Goal: Transaction & Acquisition: Purchase product/service

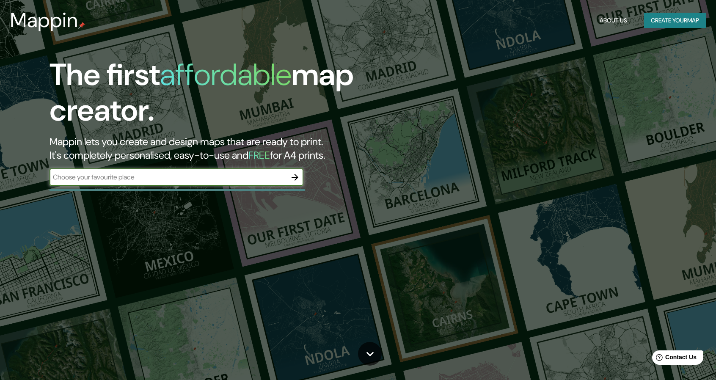
click at [128, 179] on input "text" at bounding box center [168, 177] width 237 height 10
click at [126, 179] on input "text" at bounding box center [168, 177] width 237 height 10
type input "tonala 113 ciudad de [GEOGRAPHIC_DATA]"
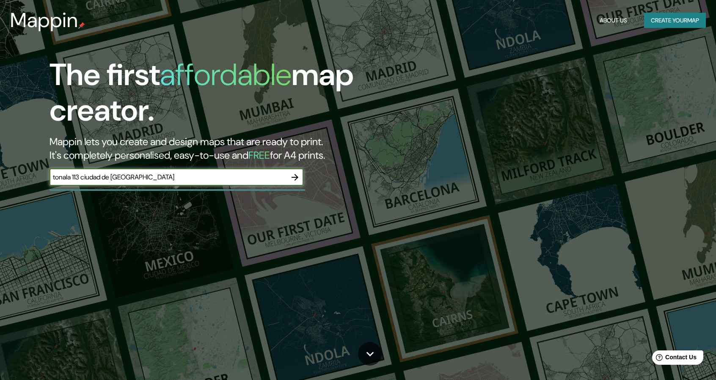
click at [291, 179] on icon "button" at bounding box center [295, 177] width 10 height 10
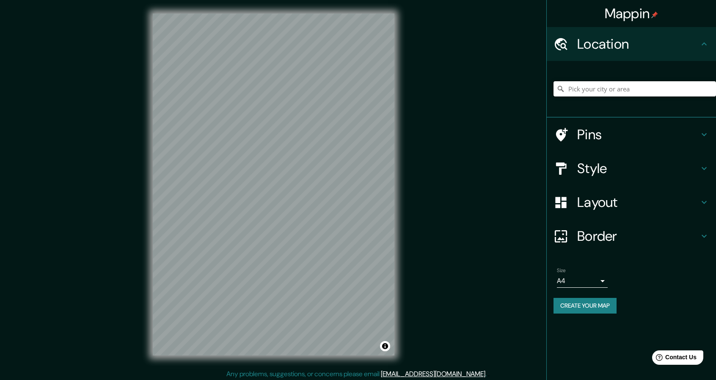
click at [626, 93] on input "Pick your city or area" at bounding box center [634, 88] width 162 height 15
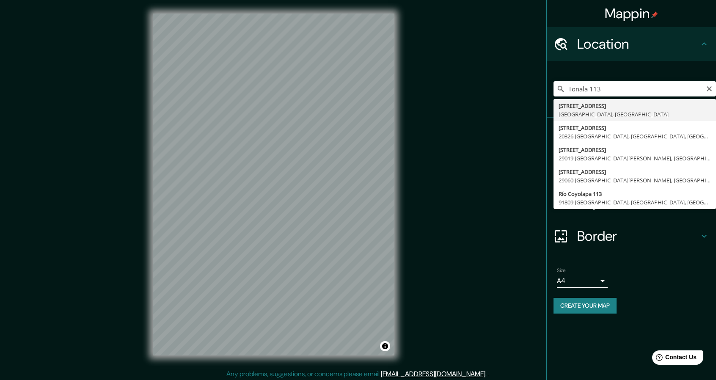
type input "[STREET_ADDRESS]"
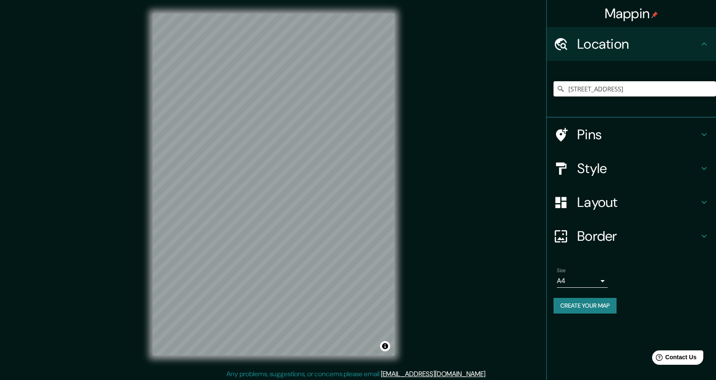
click at [612, 198] on h4 "Layout" at bounding box center [638, 202] width 122 height 17
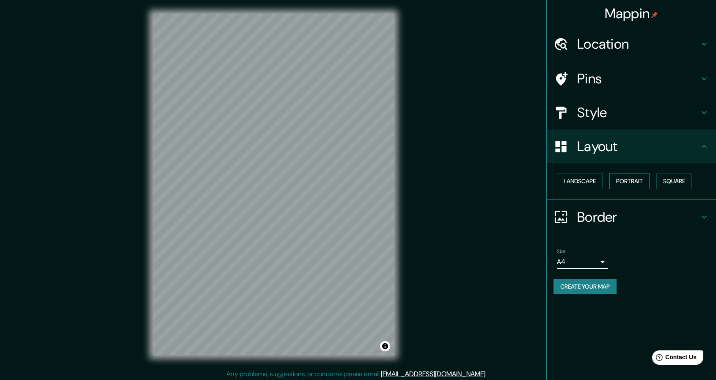
click at [639, 182] on button "Portrait" at bounding box center [629, 181] width 40 height 16
click at [679, 180] on button "Square" at bounding box center [674, 181] width 36 height 16
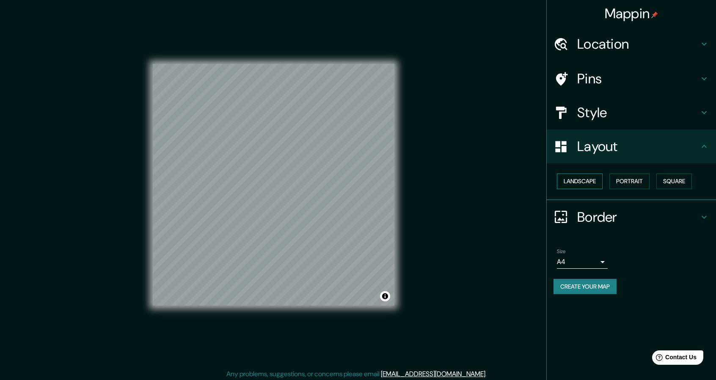
click at [587, 182] on button "Landscape" at bounding box center [580, 181] width 46 height 16
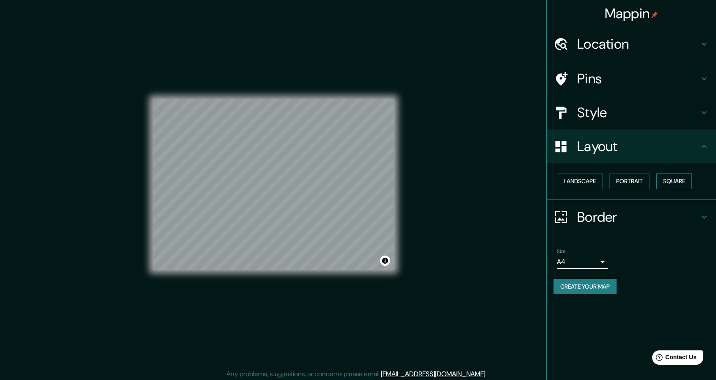
click at [674, 178] on button "Square" at bounding box center [674, 181] width 36 height 16
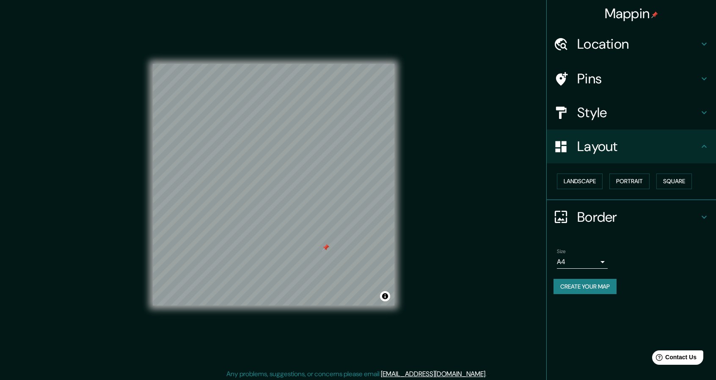
click at [323, 250] on div at bounding box center [325, 247] width 7 height 7
click at [280, 217] on div at bounding box center [278, 215] width 7 height 7
click at [278, 215] on div at bounding box center [278, 215] width 7 height 7
click at [249, 145] on div at bounding box center [248, 145] width 7 height 7
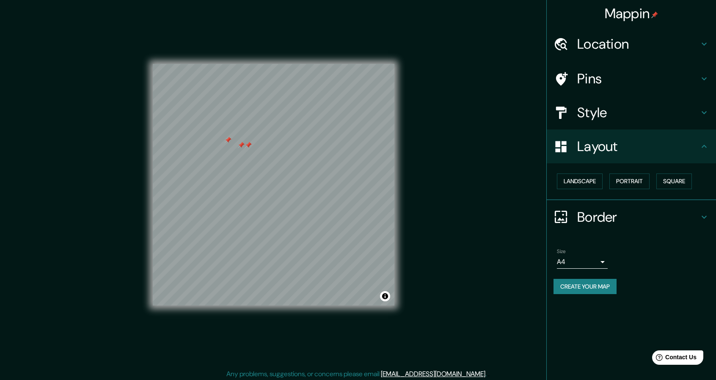
click at [249, 145] on div at bounding box center [248, 145] width 7 height 7
click at [256, 144] on div at bounding box center [254, 141] width 7 height 7
click at [254, 142] on div at bounding box center [254, 141] width 7 height 7
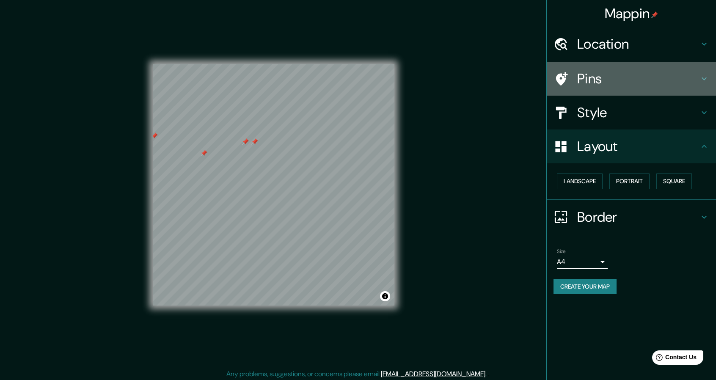
click at [597, 83] on h4 "Pins" at bounding box center [638, 78] width 122 height 17
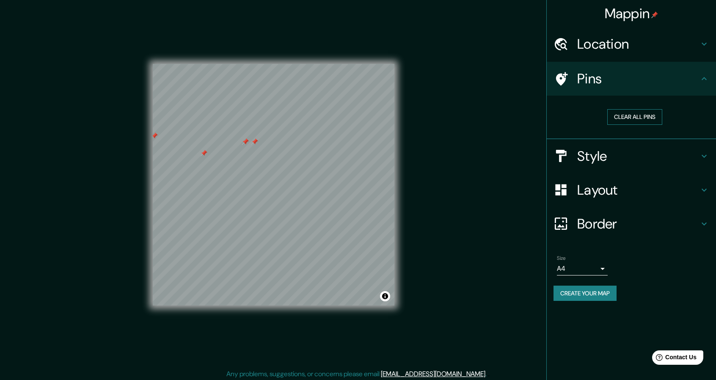
click at [631, 116] on button "Clear all pins" at bounding box center [634, 117] width 55 height 16
click at [584, 78] on h4 "Pins" at bounding box center [638, 78] width 122 height 17
click at [194, 135] on div at bounding box center [193, 134] width 7 height 7
click at [421, 200] on div "Mappin Location [STREET_ADDRESS] Pins Clear all pins Style Layout Border Choose…" at bounding box center [358, 191] width 716 height 382
click at [593, 161] on h4 "Style" at bounding box center [638, 156] width 122 height 17
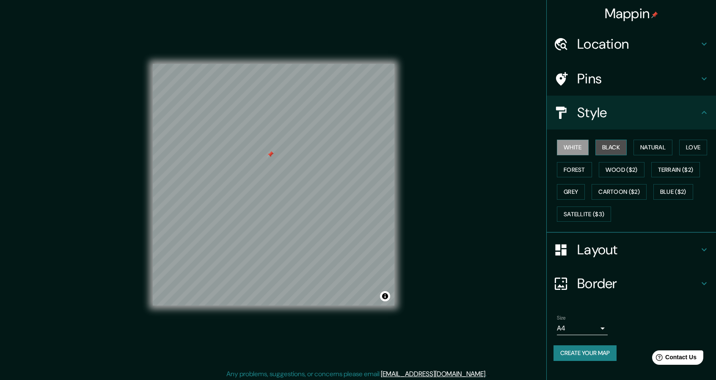
click at [617, 149] on button "Black" at bounding box center [611, 148] width 32 height 16
click at [661, 144] on button "Natural" at bounding box center [652, 148] width 39 height 16
click at [689, 137] on div "White Black Natural Love Forest Wood ($2) Terrain ($2) Grey Cartoon ($2) Blue (…" at bounding box center [634, 180] width 162 height 89
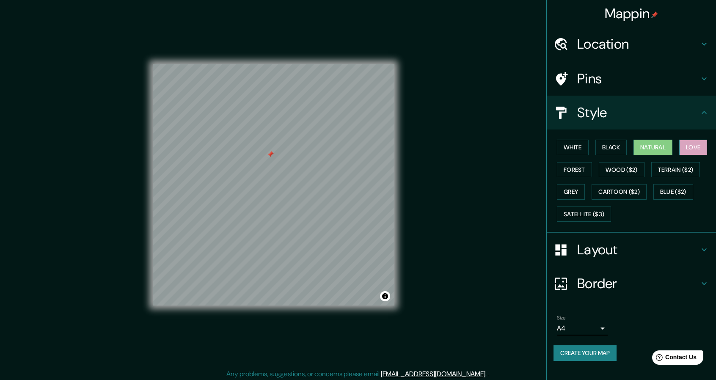
click at [693, 146] on button "Love" at bounding box center [693, 148] width 28 height 16
click at [581, 170] on button "Forest" at bounding box center [574, 170] width 35 height 16
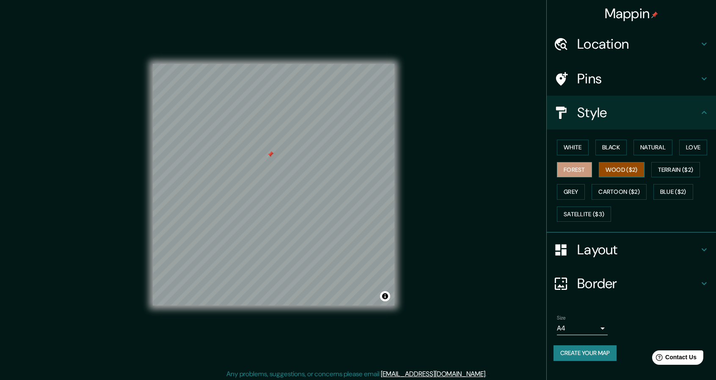
click at [608, 168] on button "Wood ($2)" at bounding box center [622, 170] width 46 height 16
click at [672, 176] on button "Terrain ($2)" at bounding box center [675, 170] width 49 height 16
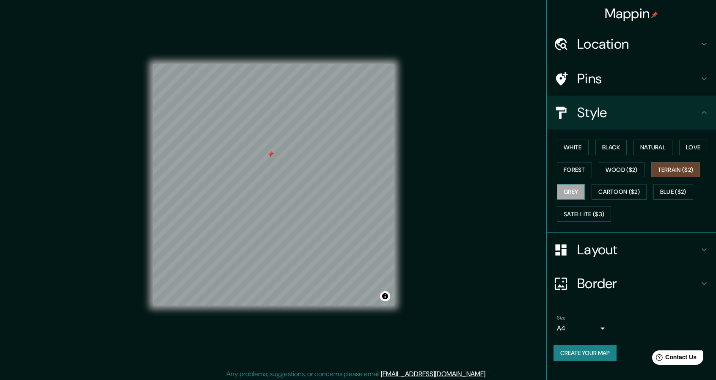
click at [573, 188] on button "Grey" at bounding box center [571, 192] width 28 height 16
click at [602, 191] on button "Cartoon ($2)" at bounding box center [618, 192] width 55 height 16
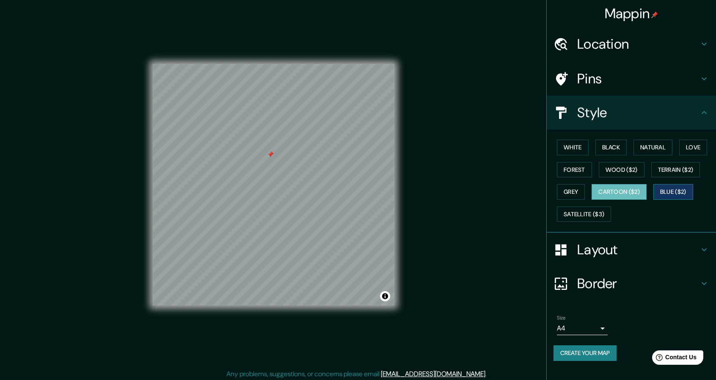
click at [673, 191] on button "Blue ($2)" at bounding box center [673, 192] width 40 height 16
click at [574, 210] on button "Satellite ($3)" at bounding box center [584, 214] width 54 height 16
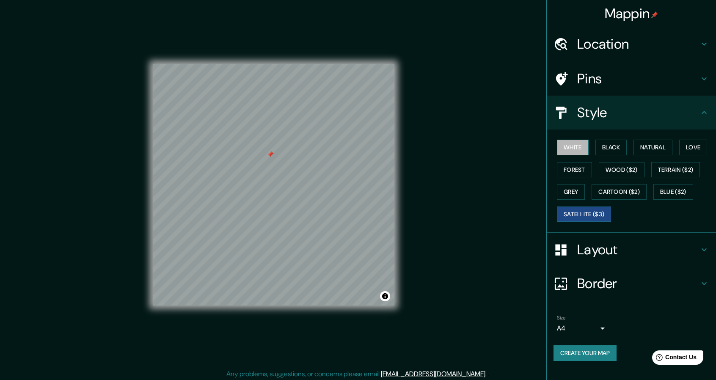
click at [569, 146] on button "White" at bounding box center [573, 148] width 32 height 16
click at [619, 150] on button "Black" at bounding box center [611, 148] width 32 height 16
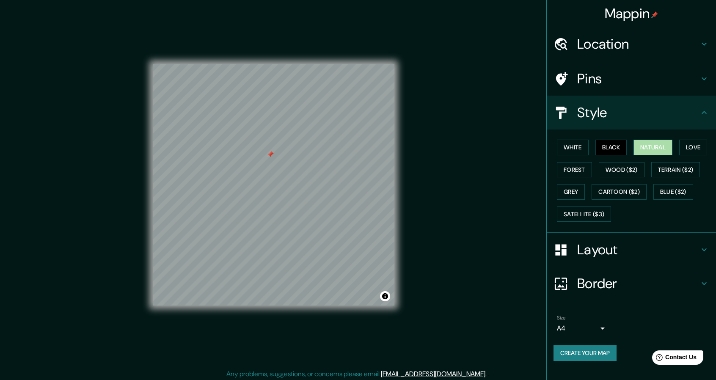
click at [653, 146] on button "Natural" at bounding box center [652, 148] width 39 height 16
click at [623, 148] on button "Black" at bounding box center [611, 148] width 32 height 16
click at [604, 324] on body "Mappin Location [STREET_ADDRESS] Pins Style White Black Natural Love Forest Woo…" at bounding box center [358, 190] width 716 height 380
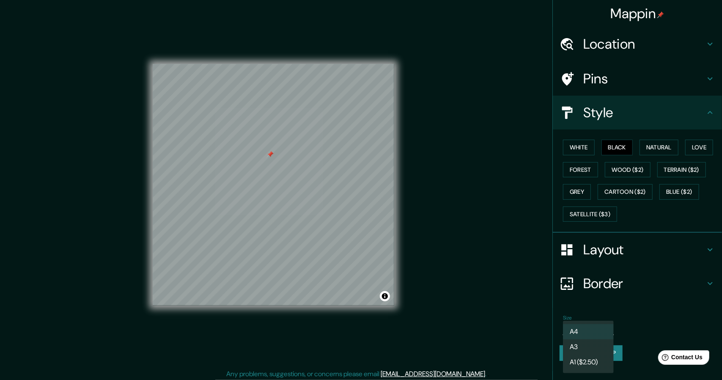
click at [597, 347] on li "A3" at bounding box center [588, 346] width 51 height 15
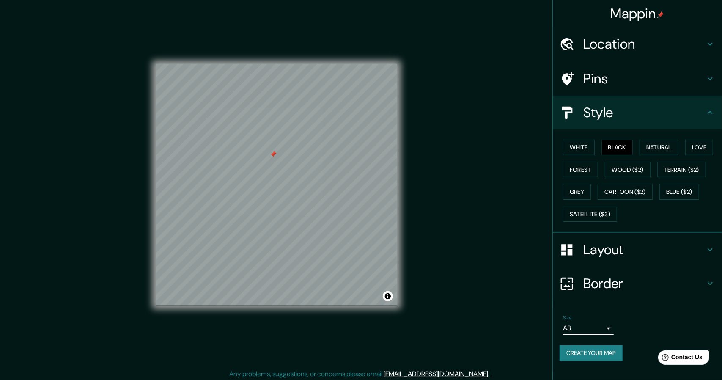
click at [599, 323] on body "Mappin Location [STREET_ADDRESS] Pins Style White Black Natural Love Forest Woo…" at bounding box center [361, 190] width 722 height 380
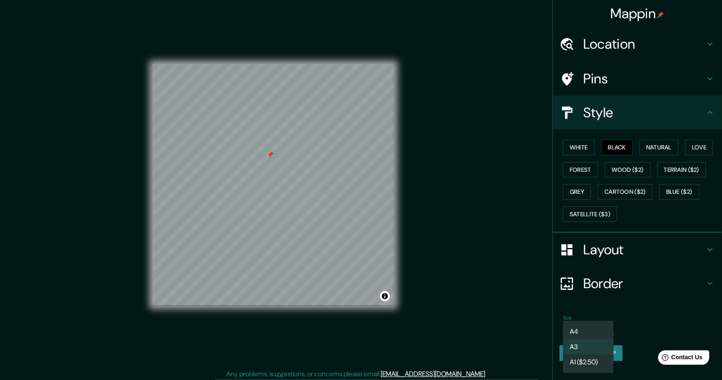
click at [592, 327] on li "A4" at bounding box center [588, 331] width 51 height 15
click at [605, 327] on body "Mappin Location [STREET_ADDRESS] Pins Style White Black Natural Love Forest Woo…" at bounding box center [361, 190] width 722 height 380
click at [582, 359] on li "A1 ($2.50)" at bounding box center [588, 362] width 51 height 15
click at [598, 324] on body "Mappin Location [STREET_ADDRESS] Pins Style White Black Natural Love Forest Woo…" at bounding box center [361, 190] width 722 height 380
click at [586, 331] on li "A4" at bounding box center [588, 331] width 51 height 15
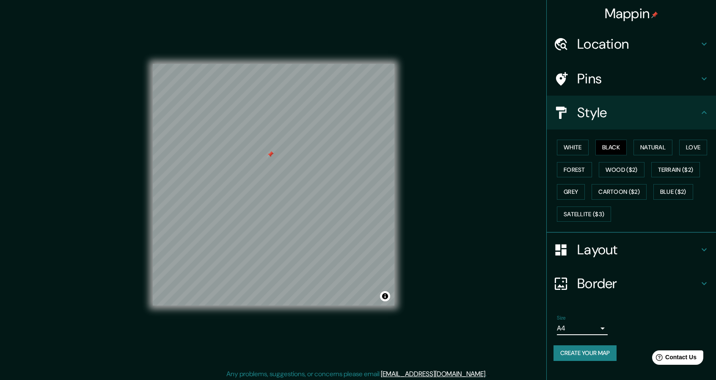
click at [494, 287] on div "Mappin Location [STREET_ADDRESS] Pins Style White Black Natural Love Forest Woo…" at bounding box center [358, 191] width 716 height 382
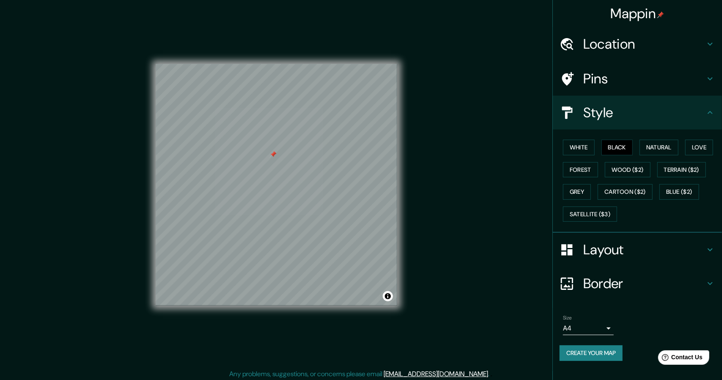
click at [604, 325] on body "Mappin Location [STREET_ADDRESS] Pins Style White Black Natural Love Forest Woo…" at bounding box center [361, 190] width 722 height 380
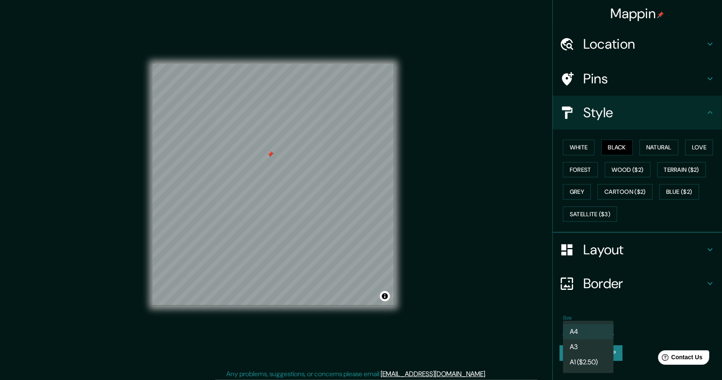
click at [480, 268] on div at bounding box center [361, 190] width 722 height 380
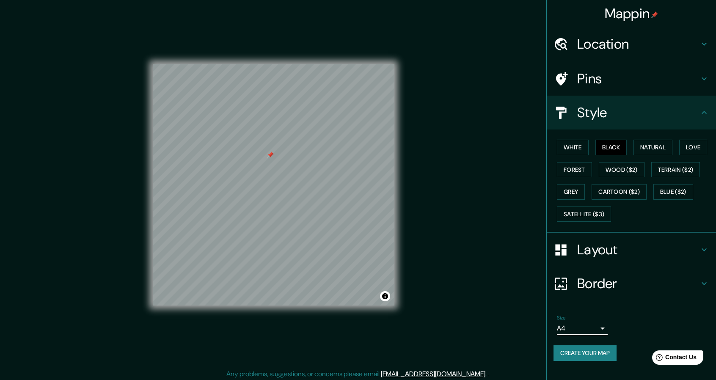
click at [603, 253] on h4 "Layout" at bounding box center [638, 249] width 122 height 17
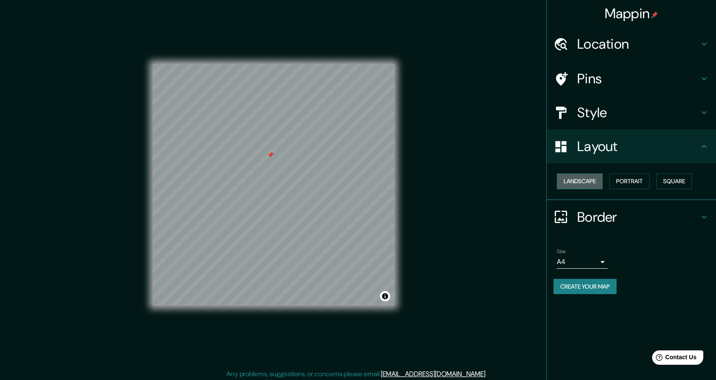
click at [590, 180] on button "Landscape" at bounding box center [580, 181] width 46 height 16
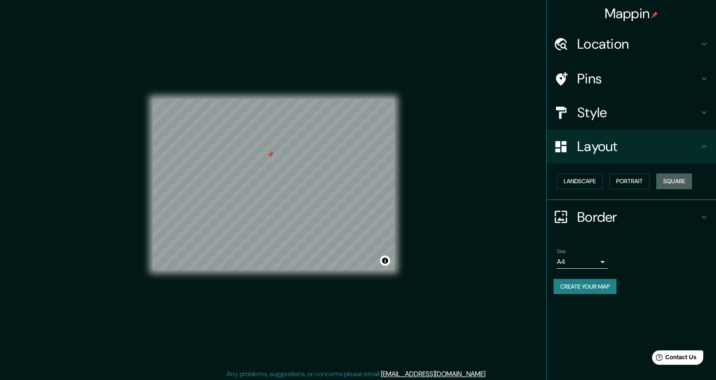
click at [683, 184] on button "Square" at bounding box center [674, 181] width 36 height 16
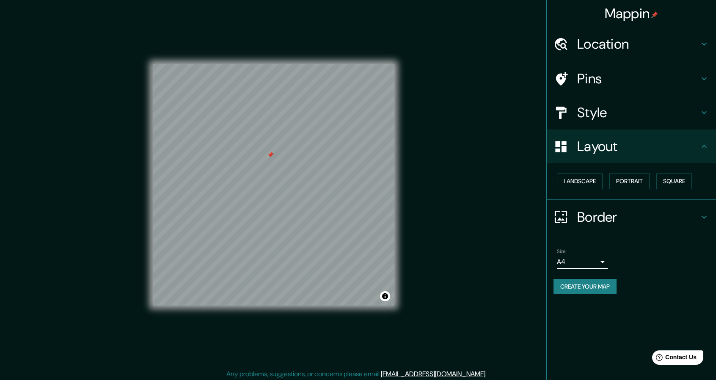
click at [600, 220] on h4 "Border" at bounding box center [638, 217] width 122 height 17
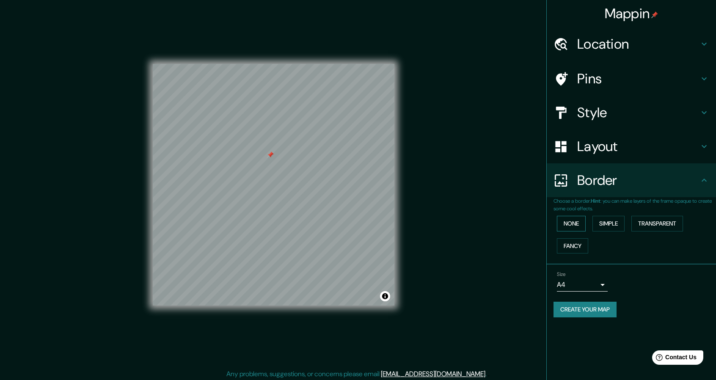
click at [575, 225] on button "None" at bounding box center [571, 224] width 29 height 16
click at [612, 223] on button "Simple" at bounding box center [608, 224] width 32 height 16
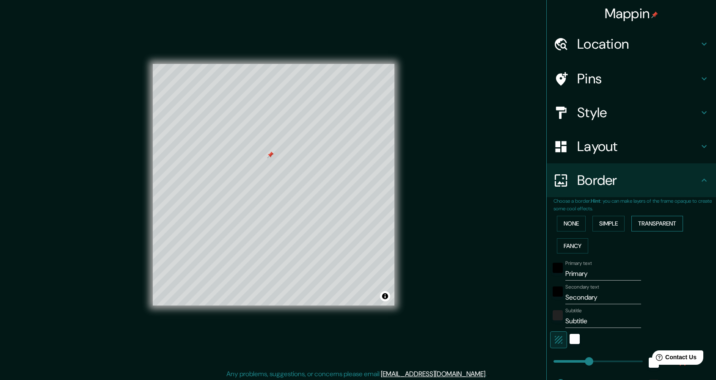
click at [646, 220] on button "Transparent" at bounding box center [657, 224] width 52 height 16
click at [575, 242] on button "Fancy" at bounding box center [572, 246] width 31 height 16
click at [564, 224] on button "None" at bounding box center [571, 224] width 29 height 16
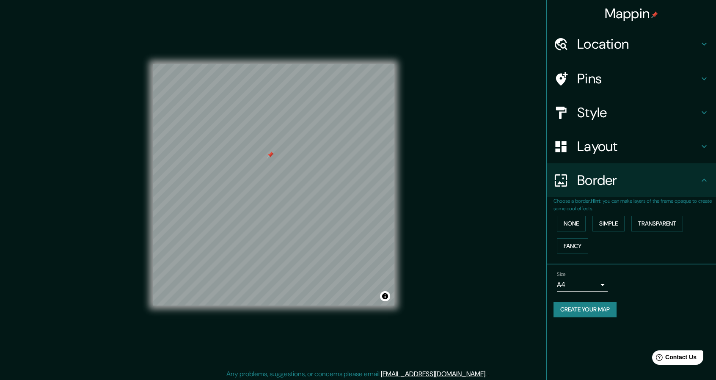
click at [604, 306] on button "Create your map" at bounding box center [584, 310] width 63 height 16
click at [578, 302] on button "Create your map" at bounding box center [584, 310] width 63 height 16
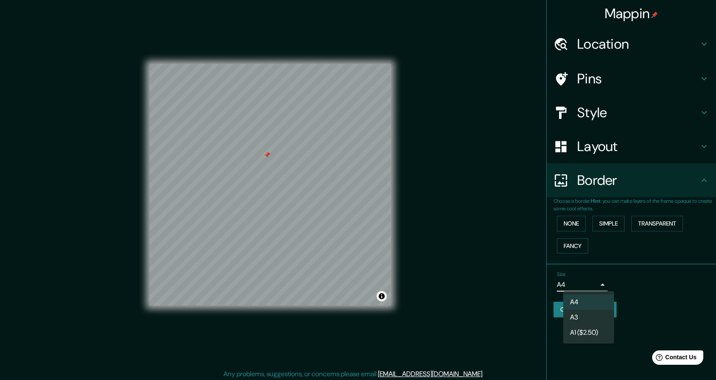
click at [602, 286] on body "Mappin Location [STREET_ADDRESS] Pins Style Layout Border Choose a border. Hint…" at bounding box center [358, 190] width 716 height 380
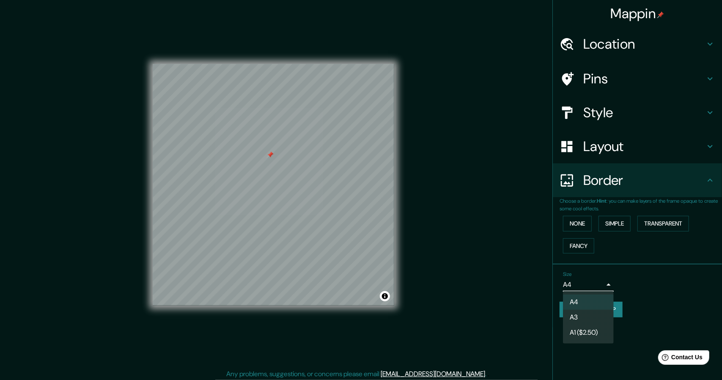
click at [586, 315] on li "A3" at bounding box center [588, 317] width 51 height 15
type input "a4"
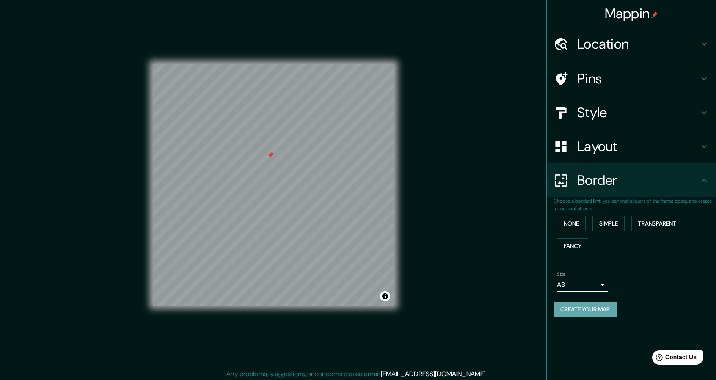
click at [586, 312] on button "Create your map" at bounding box center [584, 310] width 63 height 16
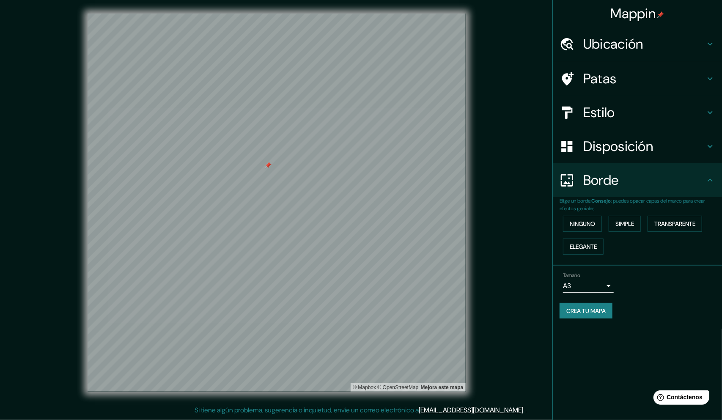
click at [586, 311] on font "Crea tu mapa" at bounding box center [586, 311] width 39 height 8
drag, startPoint x: 648, startPoint y: 0, endPoint x: 525, endPoint y: 145, distance: 189.7
click at [525, 145] on div "© Mapbox © OpenStreetMap Mejora este mapa" at bounding box center [276, 203] width 650 height 378
click at [578, 220] on font "Ninguno" at bounding box center [582, 224] width 25 height 8
click at [599, 313] on font "Crea tu mapa" at bounding box center [586, 311] width 39 height 8
